Goal: Transaction & Acquisition: Book appointment/travel/reservation

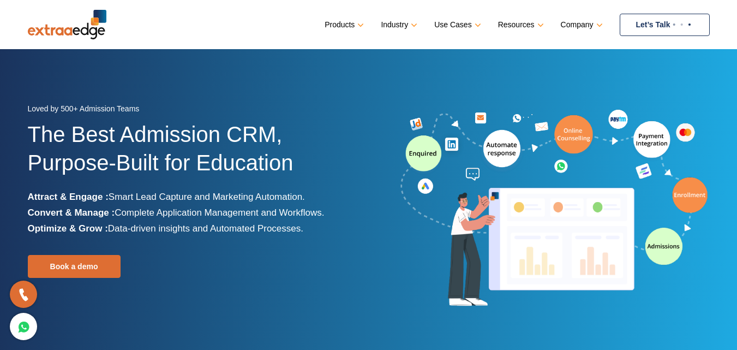
click at [668, 22] on link "Let’s Talk" at bounding box center [665, 25] width 90 height 22
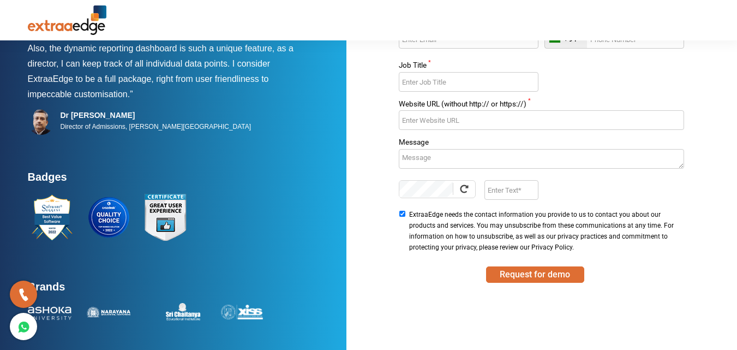
scroll to position [142, 0]
